Goal: Task Accomplishment & Management: Use online tool/utility

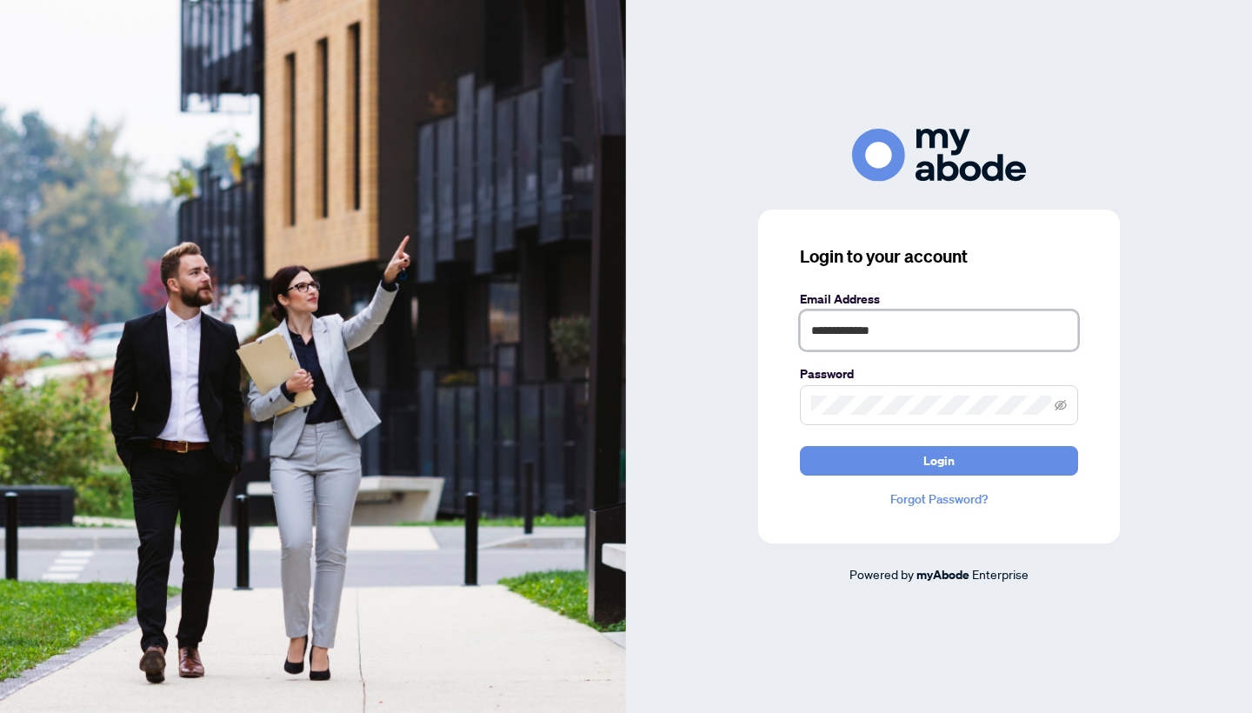
type input "*"
type input "**********"
click at [939, 460] on button "Login" at bounding box center [939, 461] width 278 height 30
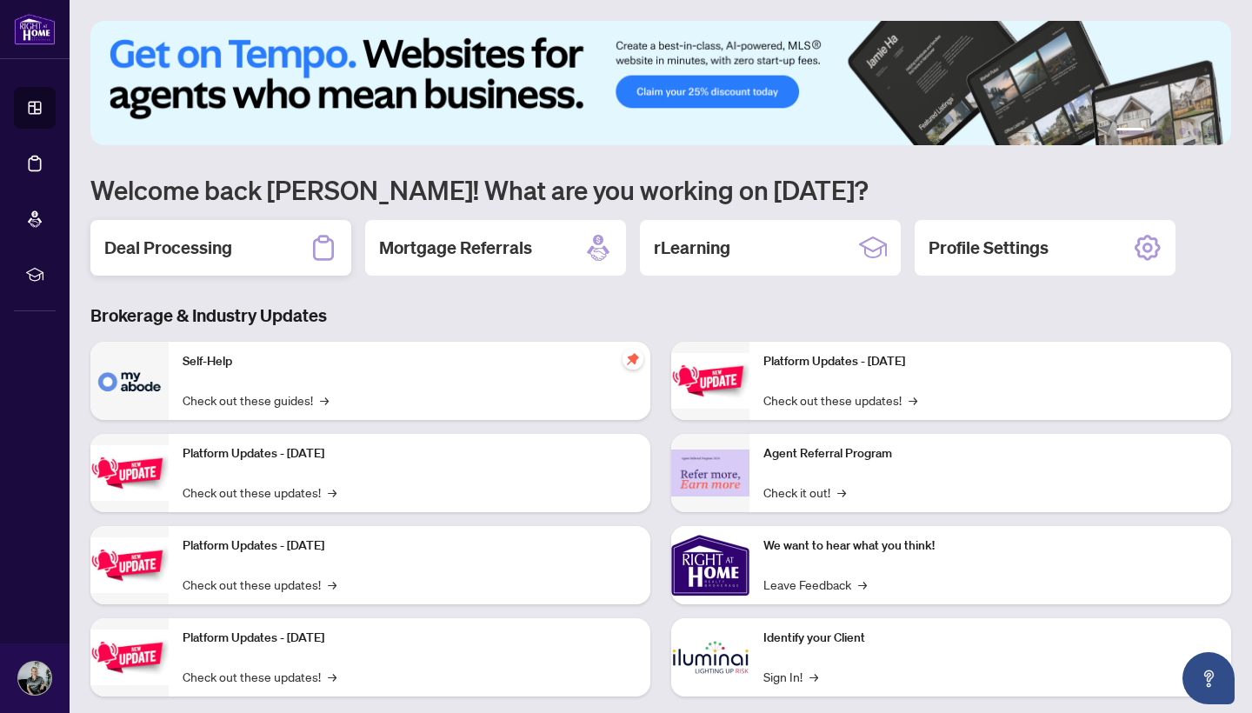
click at [218, 237] on h2 "Deal Processing" at bounding box center [168, 248] width 128 height 24
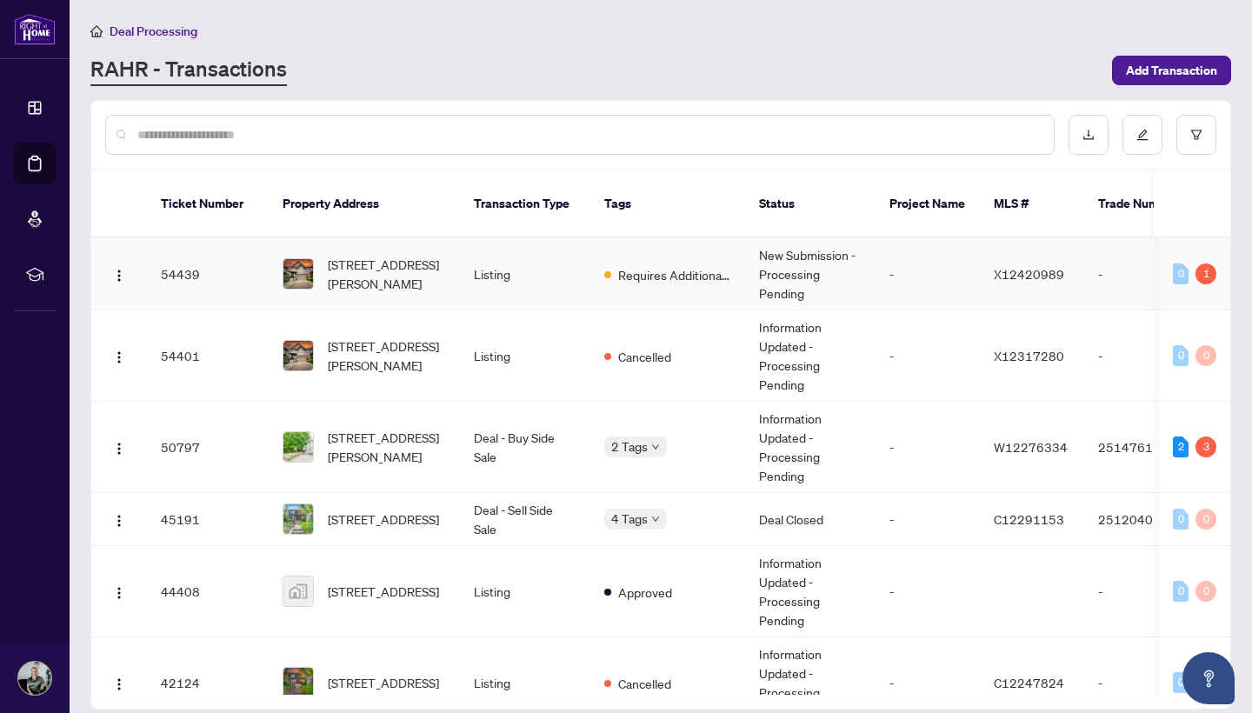
click at [448, 260] on td "211 Hardcastle Dr, Cambridge, Ontario N1S 0A8, Canada" at bounding box center [364, 274] width 191 height 72
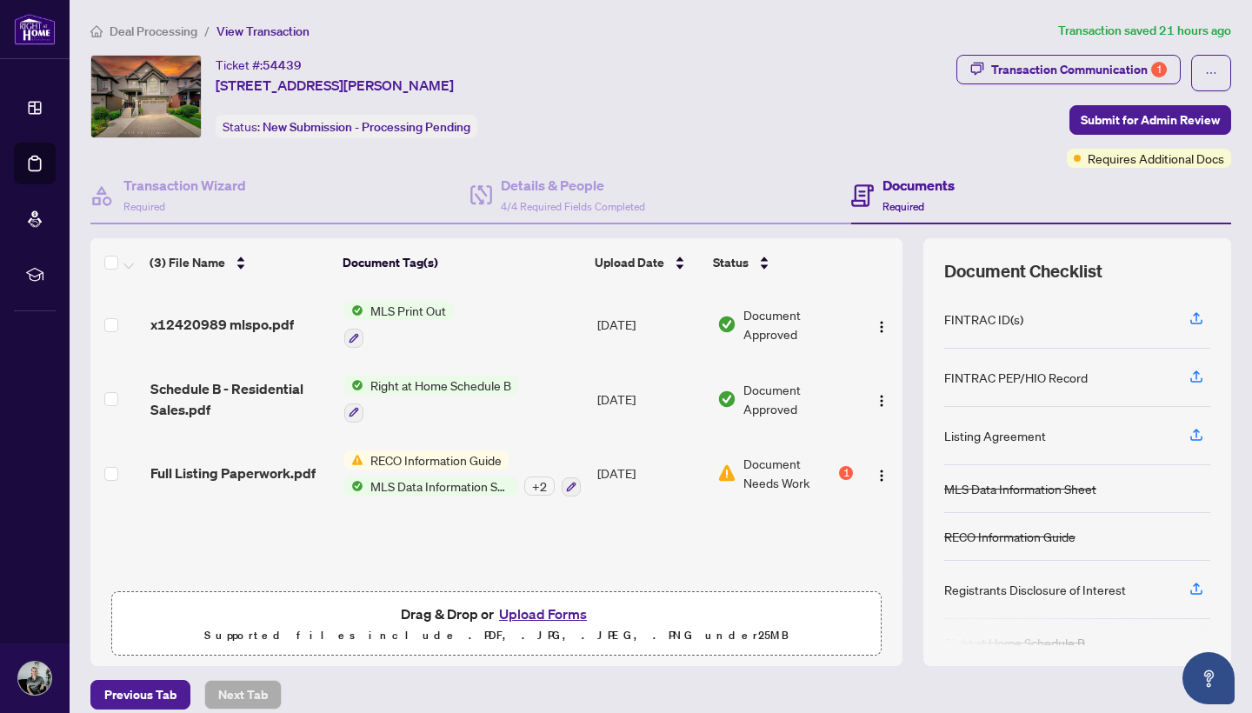
click at [843, 472] on div "1" at bounding box center [846, 473] width 14 height 14
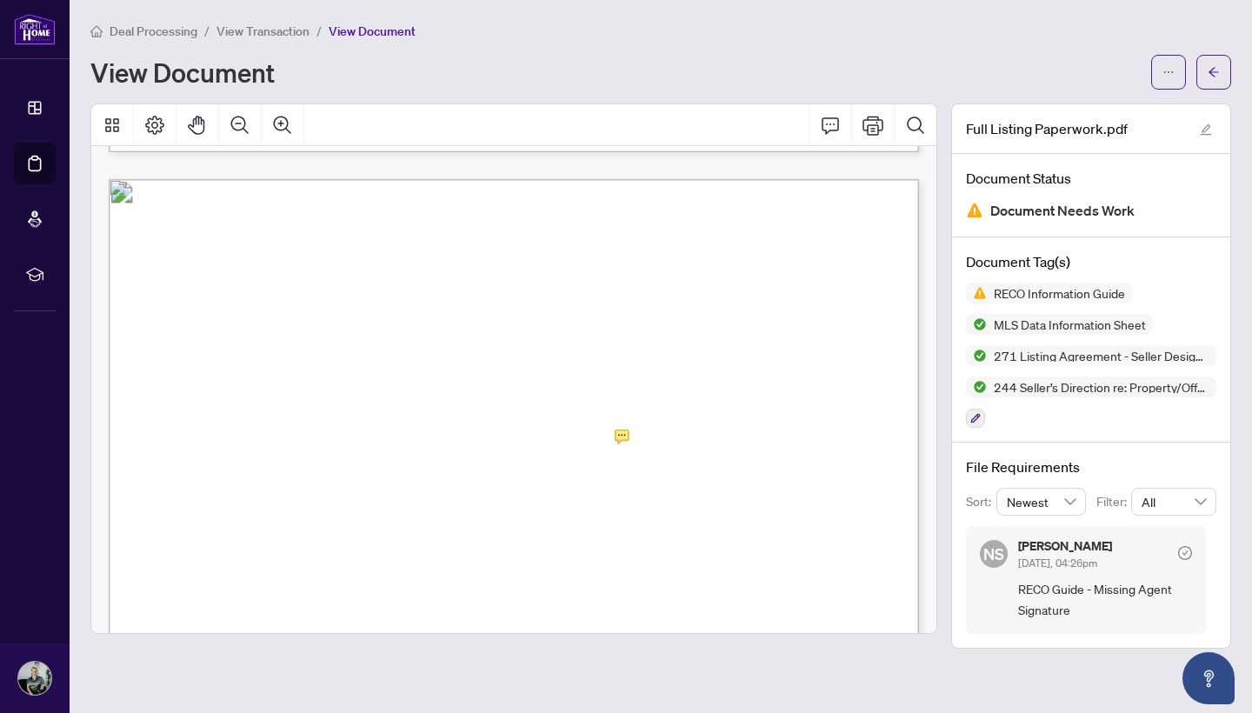
scroll to position [12998, 0]
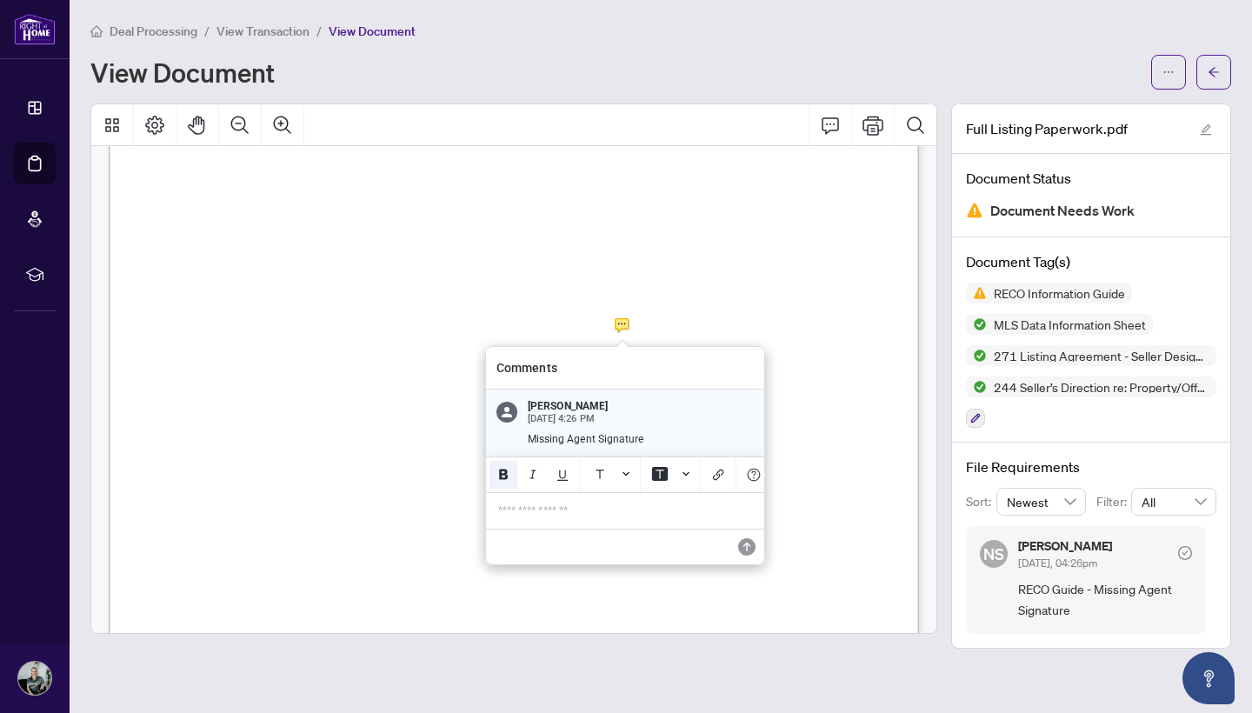
click at [500, 479] on icon "Bold" at bounding box center [503, 475] width 14 height 14
click at [658, 476] on icon "Background Color" at bounding box center [660, 474] width 16 height 14
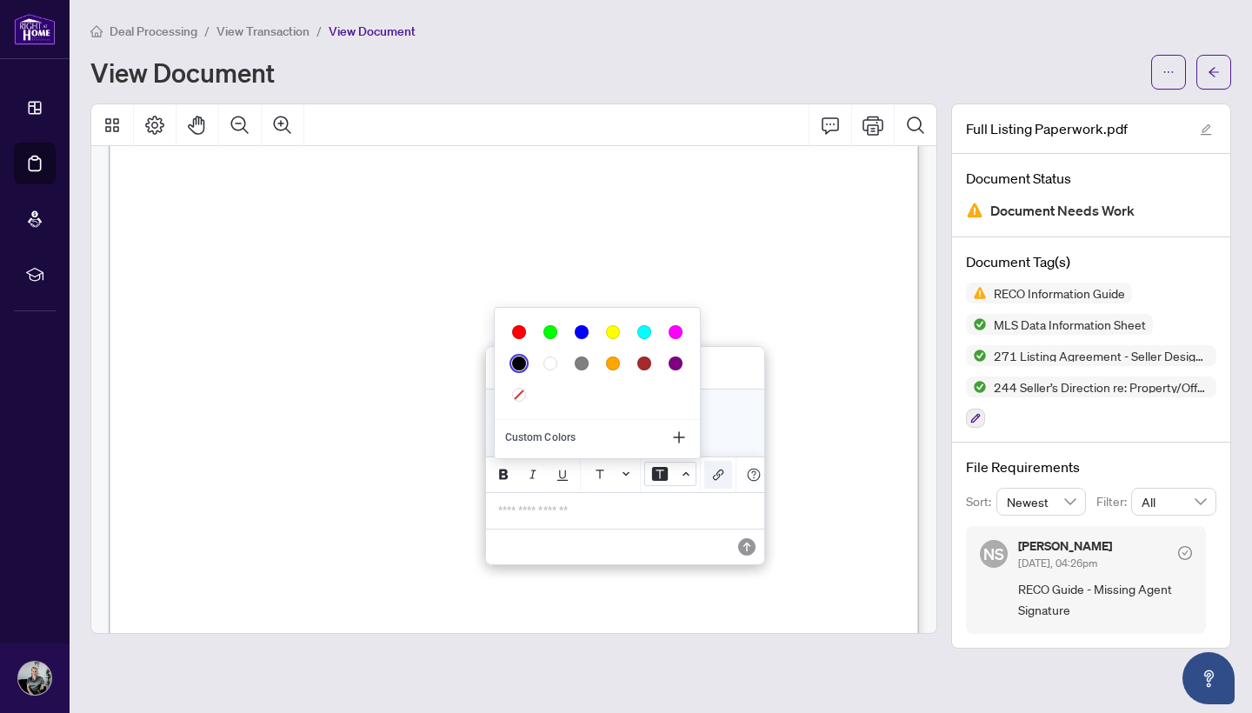
click at [713, 480] on icon "Add Link" at bounding box center [718, 475] width 14 height 14
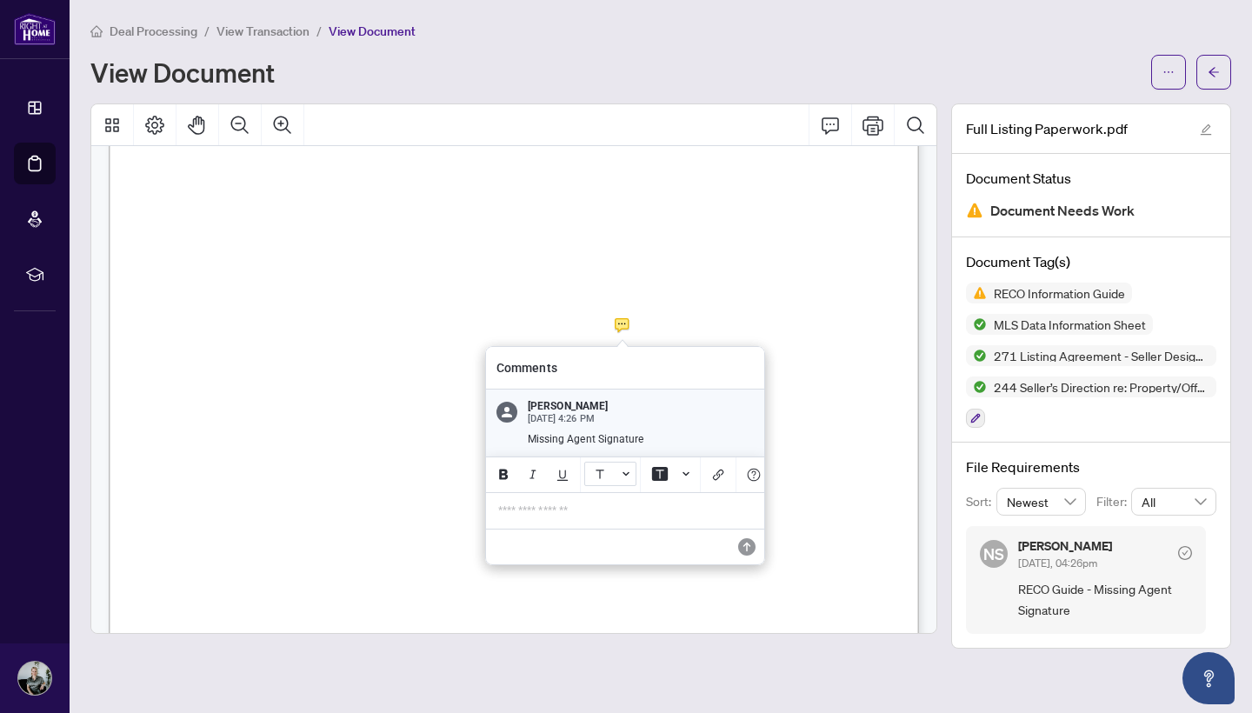
click at [624, 480] on button "Font Color" at bounding box center [610, 474] width 52 height 24
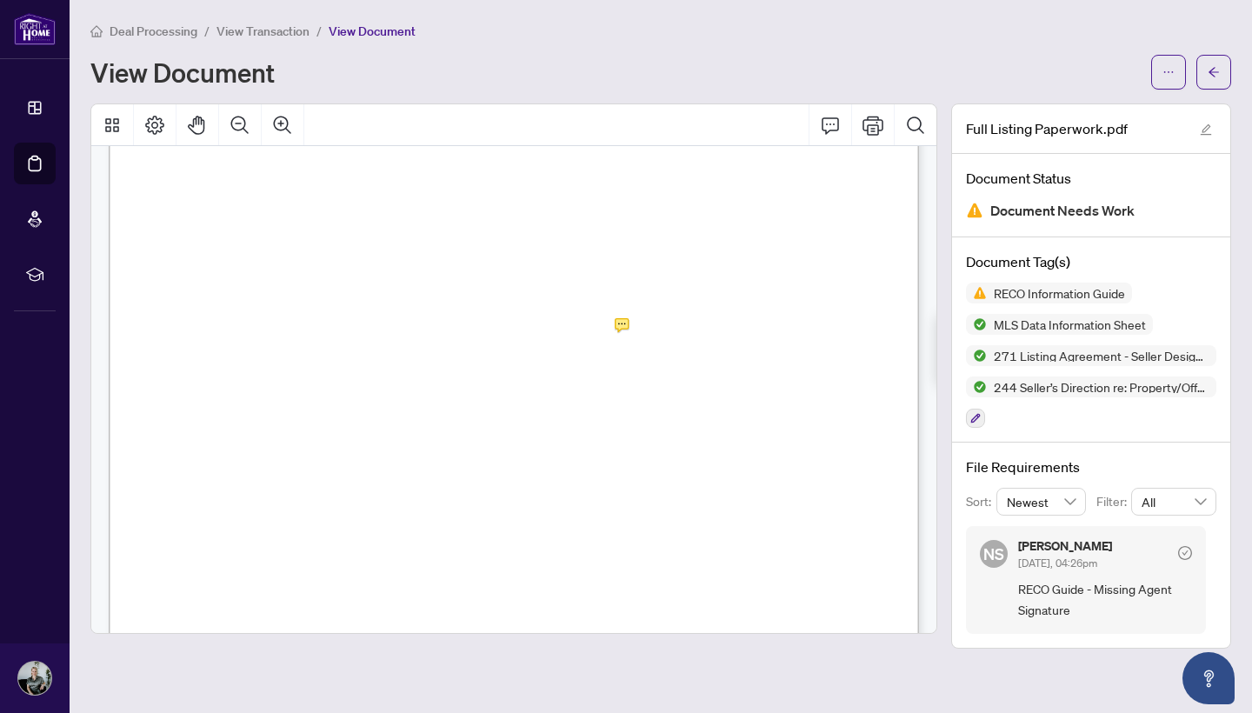
scroll to position [10851, 0]
click at [1209, 77] on icon "arrow-left" at bounding box center [1214, 72] width 12 height 12
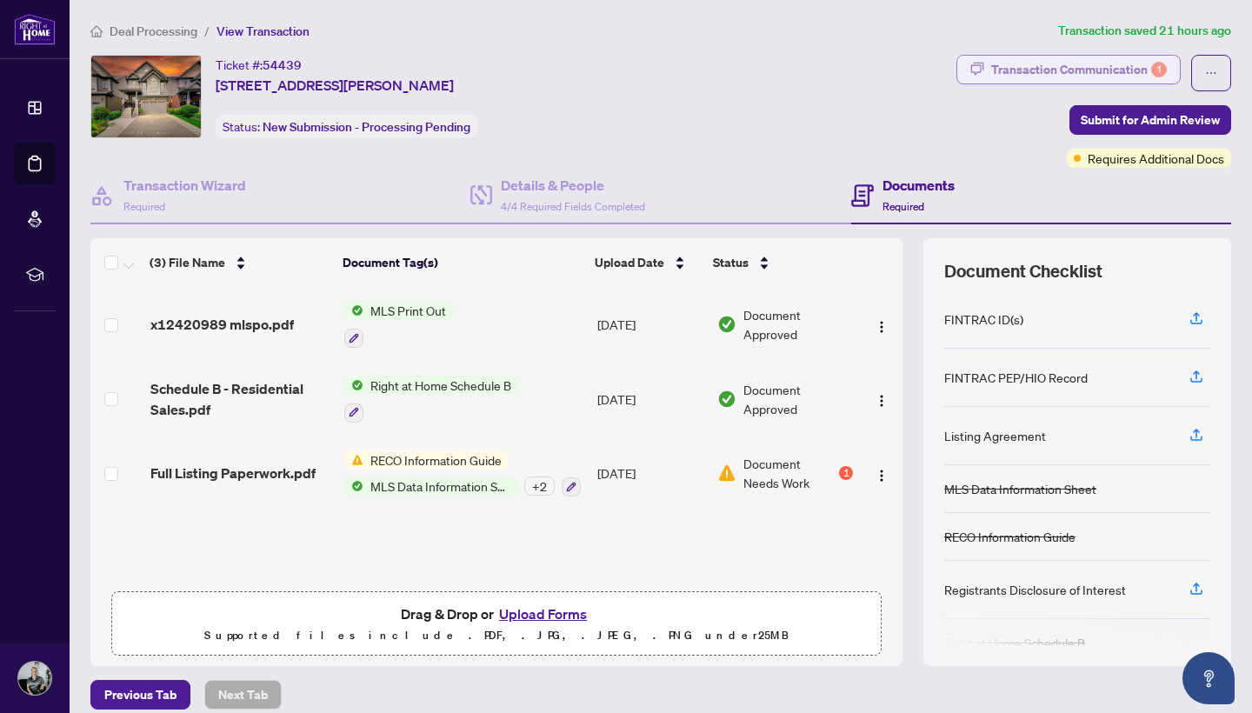
click at [1037, 63] on div "Transaction Communication 1" at bounding box center [1079, 70] width 176 height 28
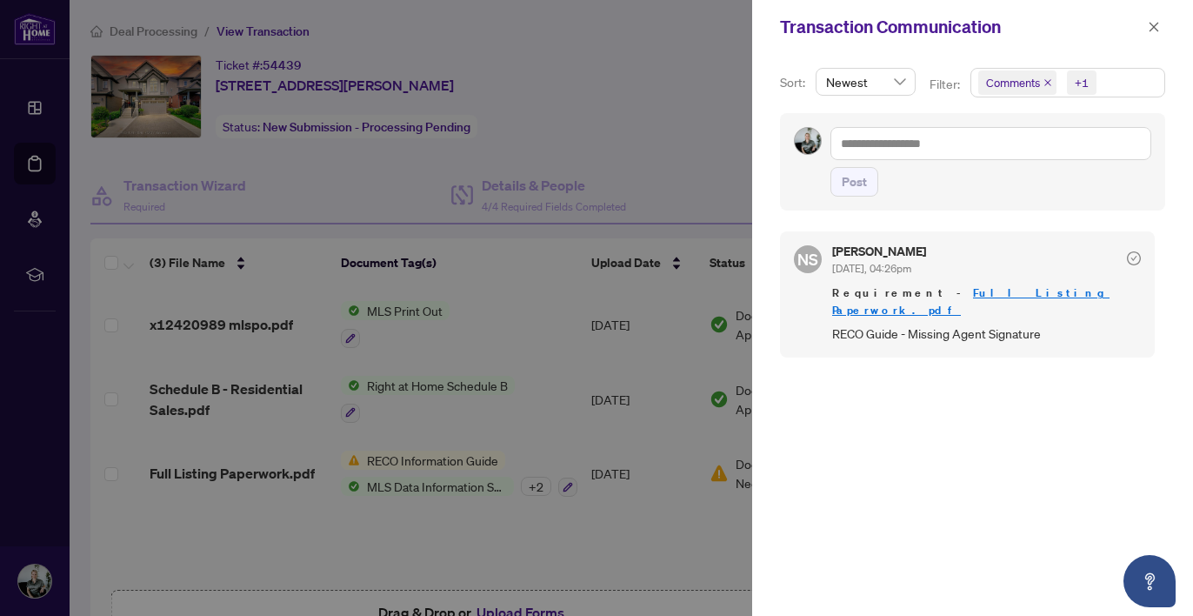
click at [630, 83] on div at bounding box center [596, 308] width 1193 height 616
click at [1163, 21] on button "button" at bounding box center [1154, 27] width 23 height 21
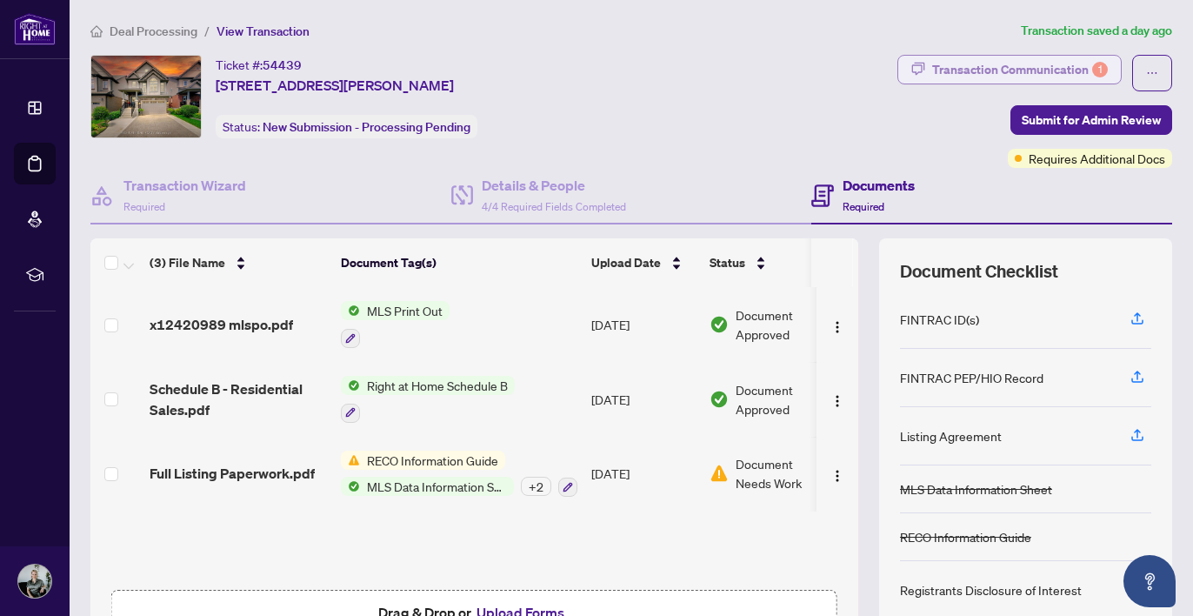
click at [1072, 59] on div "Transaction Communication 1" at bounding box center [1020, 70] width 176 height 28
